Goal: Entertainment & Leisure: Browse casually

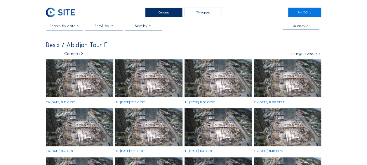
click at [91, 74] on img at bounding box center [79, 78] width 67 height 38
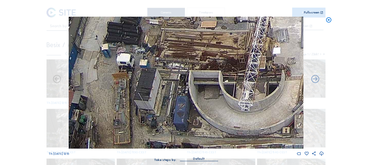
drag, startPoint x: 120, startPoint y: 119, endPoint x: 130, endPoint y: 99, distance: 22.3
click at [130, 99] on img at bounding box center [186, 83] width 234 height 132
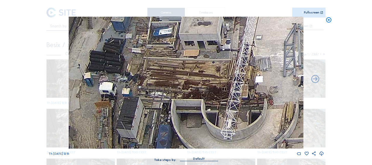
drag, startPoint x: 187, startPoint y: 83, endPoint x: 166, endPoint y: 115, distance: 38.5
click at [166, 116] on img at bounding box center [186, 83] width 234 height 132
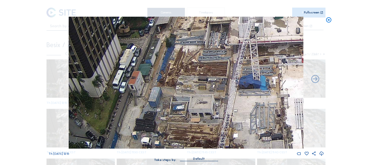
drag, startPoint x: 213, startPoint y: 65, endPoint x: 209, endPoint y: 136, distance: 70.5
click at [210, 136] on img at bounding box center [186, 83] width 234 height 132
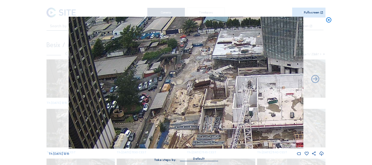
drag, startPoint x: 206, startPoint y: 76, endPoint x: 202, endPoint y: 137, distance: 61.4
click at [202, 143] on img at bounding box center [186, 83] width 234 height 132
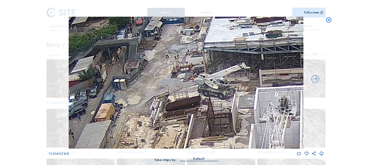
drag, startPoint x: 244, startPoint y: 115, endPoint x: 195, endPoint y: 67, distance: 68.6
click at [195, 67] on img at bounding box center [186, 83] width 234 height 132
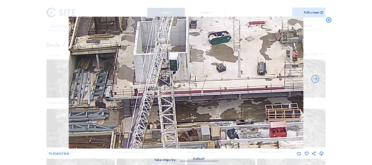
drag, startPoint x: 263, startPoint y: 133, endPoint x: 188, endPoint y: 70, distance: 98.3
click at [185, 67] on img at bounding box center [186, 83] width 234 height 132
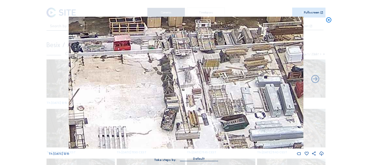
drag, startPoint x: 190, startPoint y: 80, endPoint x: 164, endPoint y: 79, distance: 26.6
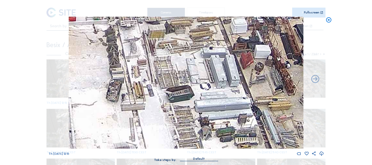
drag, startPoint x: 186, startPoint y: 97, endPoint x: 124, endPoint y: 65, distance: 70.3
click at [122, 63] on img at bounding box center [186, 83] width 234 height 132
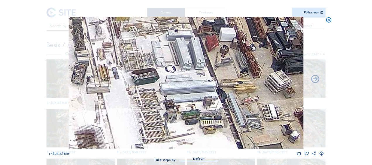
click at [145, 78] on img at bounding box center [186, 83] width 234 height 132
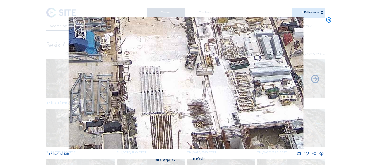
drag, startPoint x: 74, startPoint y: 84, endPoint x: 162, endPoint y: 67, distance: 89.1
click at [162, 67] on img at bounding box center [186, 83] width 234 height 132
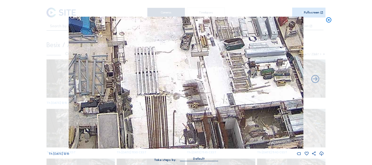
drag, startPoint x: 180, startPoint y: 110, endPoint x: 177, endPoint y: 99, distance: 11.8
click at [177, 99] on img at bounding box center [186, 83] width 234 height 132
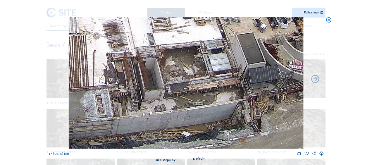
drag, startPoint x: 190, startPoint y: 117, endPoint x: 184, endPoint y: 102, distance: 15.9
click at [116, 68] on img at bounding box center [186, 83] width 234 height 132
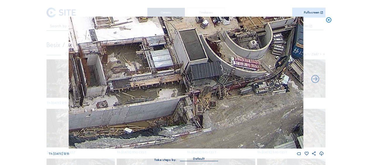
drag, startPoint x: 141, startPoint y: 79, endPoint x: 141, endPoint y: 85, distance: 5.8
click at [130, 76] on img at bounding box center [186, 83] width 234 height 132
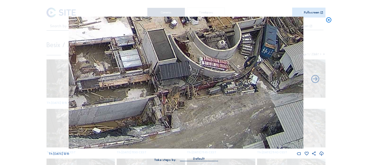
drag, startPoint x: 195, startPoint y: 106, endPoint x: 161, endPoint y: 107, distance: 34.8
click at [161, 107] on img at bounding box center [186, 83] width 234 height 132
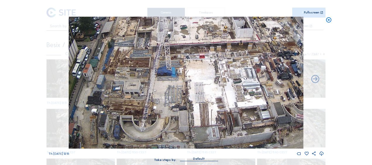
drag, startPoint x: 147, startPoint y: 91, endPoint x: 236, endPoint y: 94, distance: 89.5
click at [236, 94] on img at bounding box center [186, 83] width 234 height 132
click at [329, 21] on icon at bounding box center [328, 20] width 6 height 7
